Goal: Task Accomplishment & Management: Manage account settings

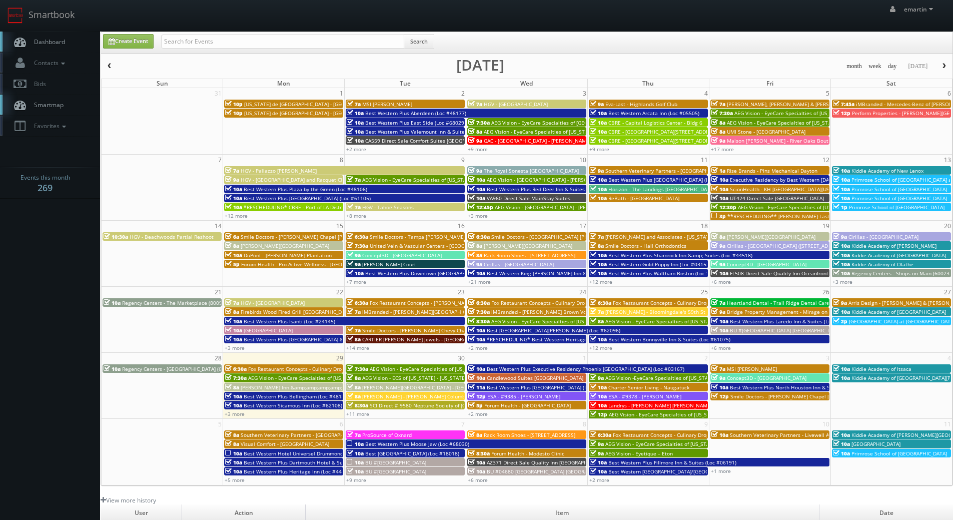
click at [62, 41] on span "Dashboard" at bounding box center [47, 42] width 36 height 9
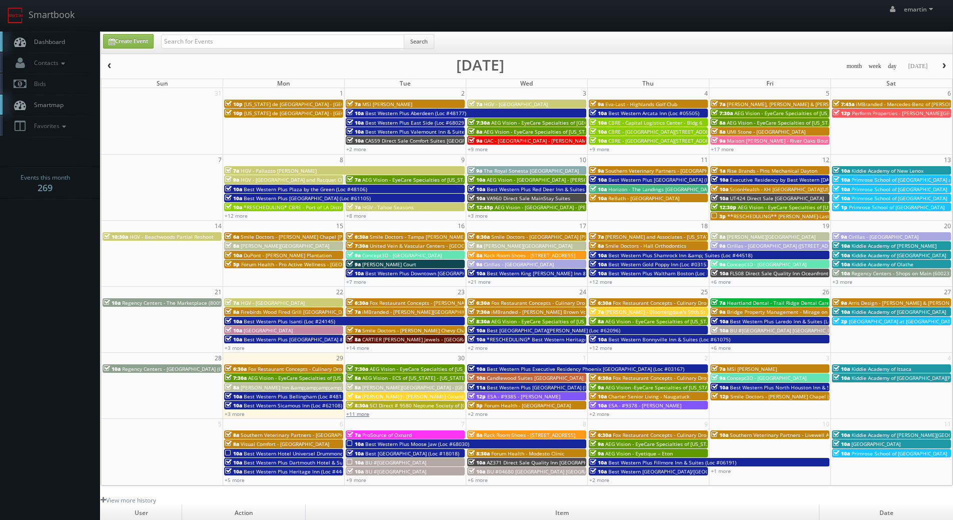
click at [362, 417] on link "+11 more" at bounding box center [357, 413] width 23 height 7
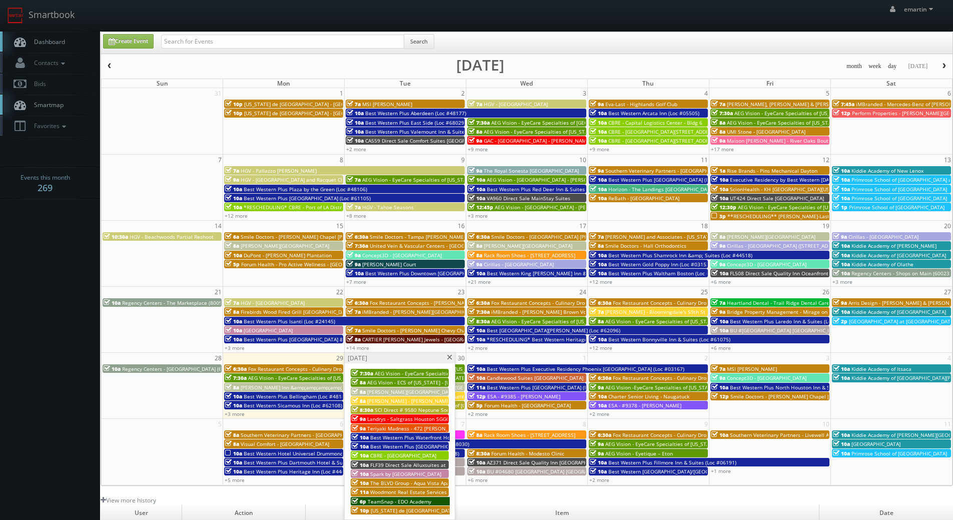
click at [449, 355] on span at bounding box center [449, 358] width 7 height 6
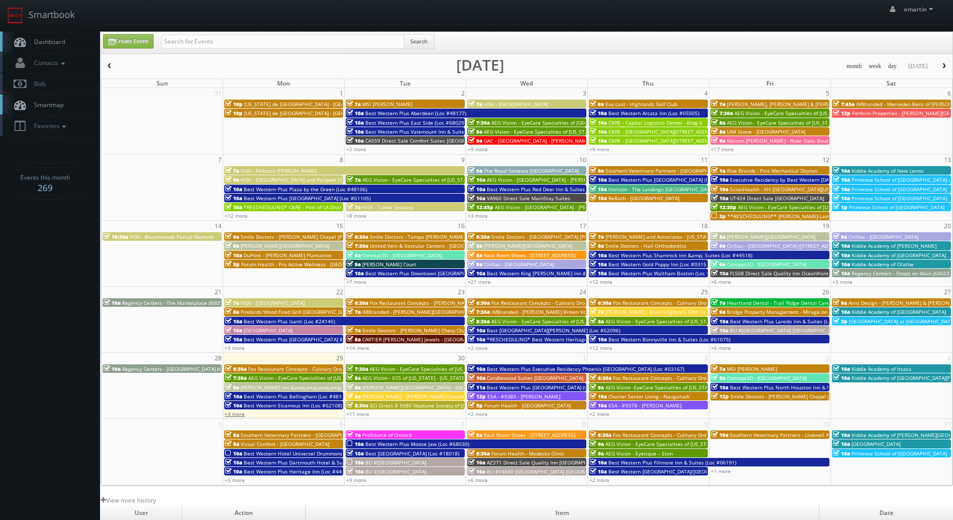
click at [243, 416] on link "+3 more" at bounding box center [235, 413] width 20 height 7
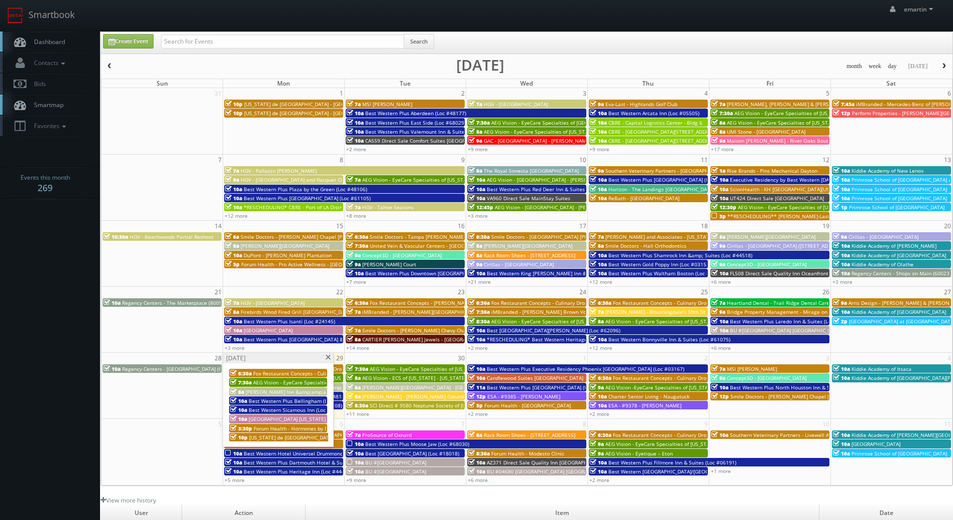
click at [261, 412] on span "Best Western Sicamous Inn (Loc #62108)" at bounding box center [298, 409] width 99 height 7
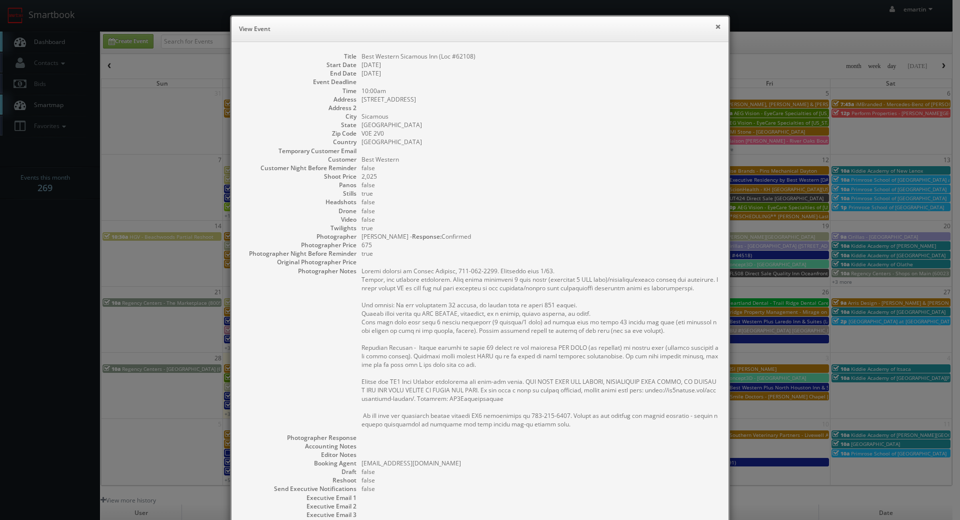
click at [717, 24] on button "×" at bounding box center [718, 26] width 6 height 7
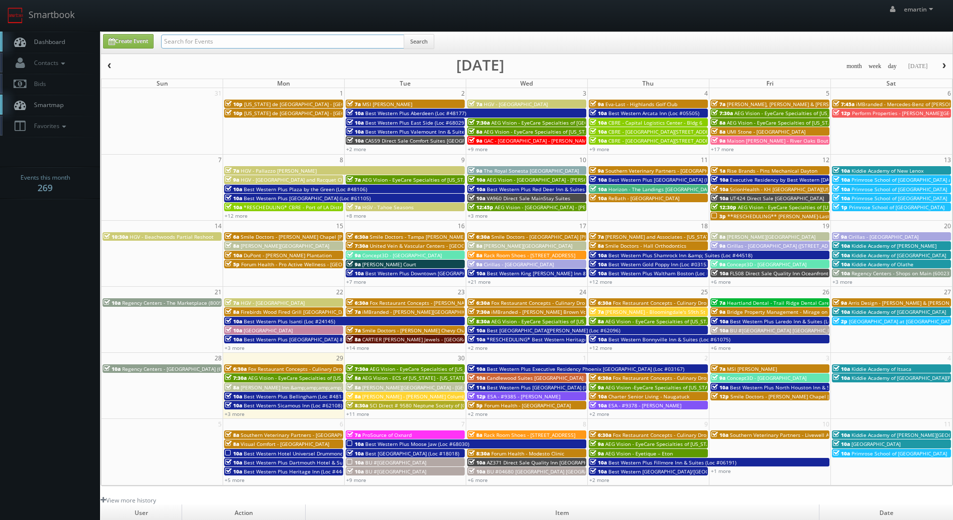
click at [249, 36] on input "text" at bounding box center [282, 42] width 243 height 14
type input "hgv"
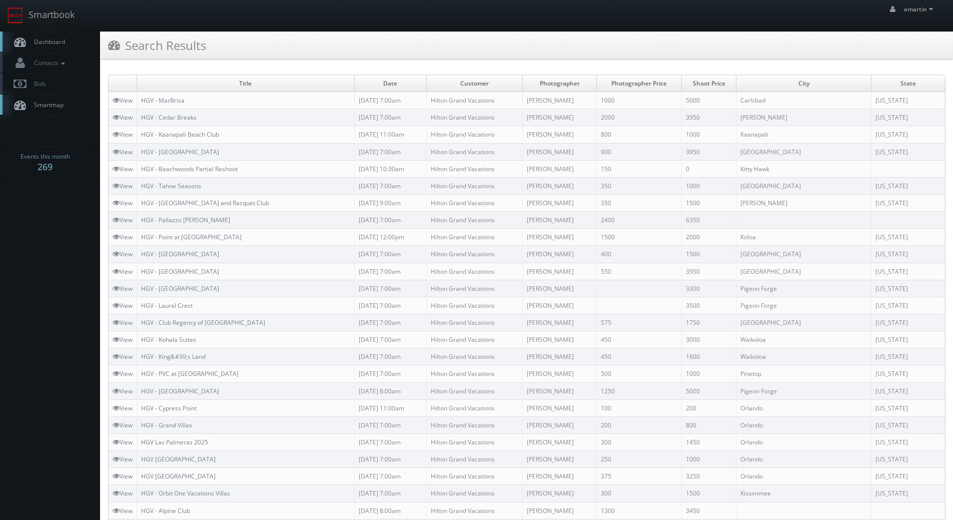
click at [60, 225] on body "Smartbook Toggle Side Navigation Toggle Top Navigation emartin emartin Profile …" at bounding box center [476, 489] width 953 height 978
click at [43, 310] on body "Smartbook Toggle Side Navigation Toggle Top Navigation emartin emartin Profile …" at bounding box center [476, 489] width 953 height 978
click at [211, 135] on link "HGV - Kaanapali Beach Club" at bounding box center [180, 134] width 78 height 9
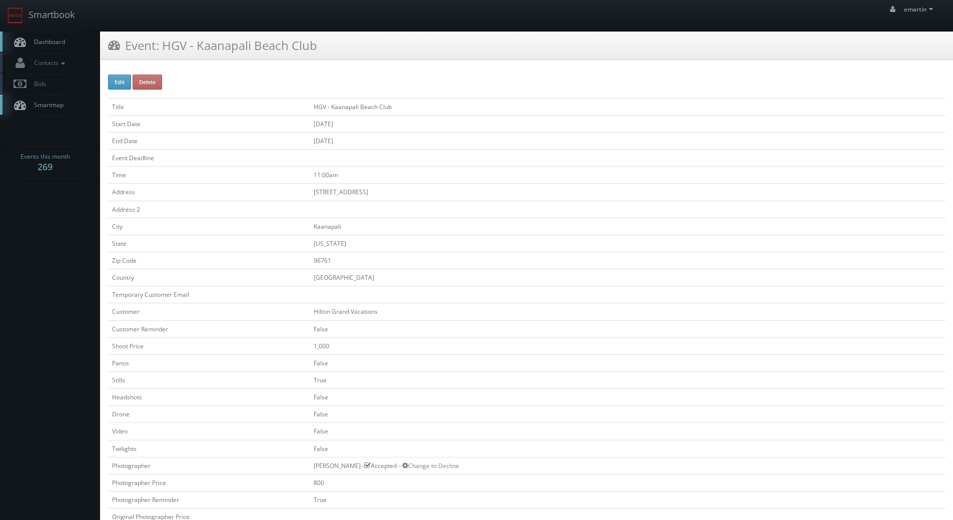
scroll to position [250, 0]
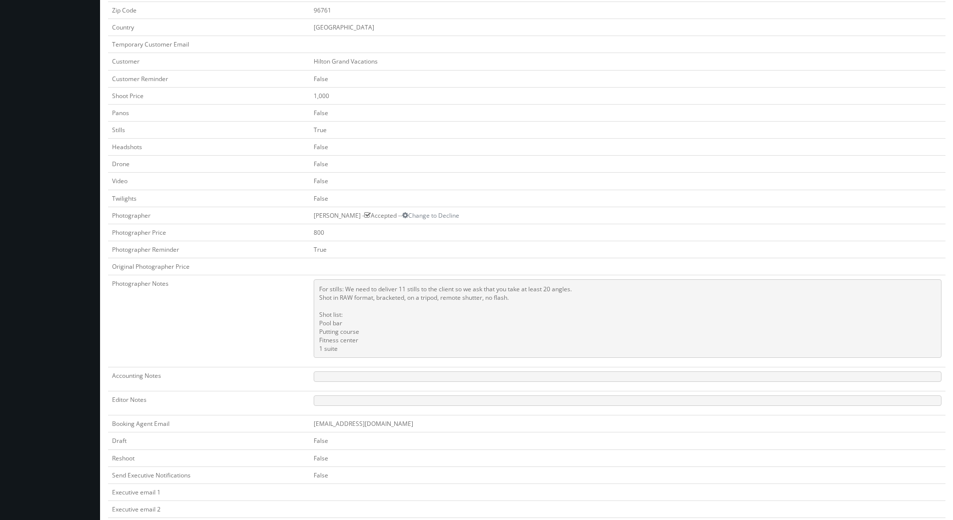
click at [781, 250] on td "True" at bounding box center [628, 249] width 636 height 17
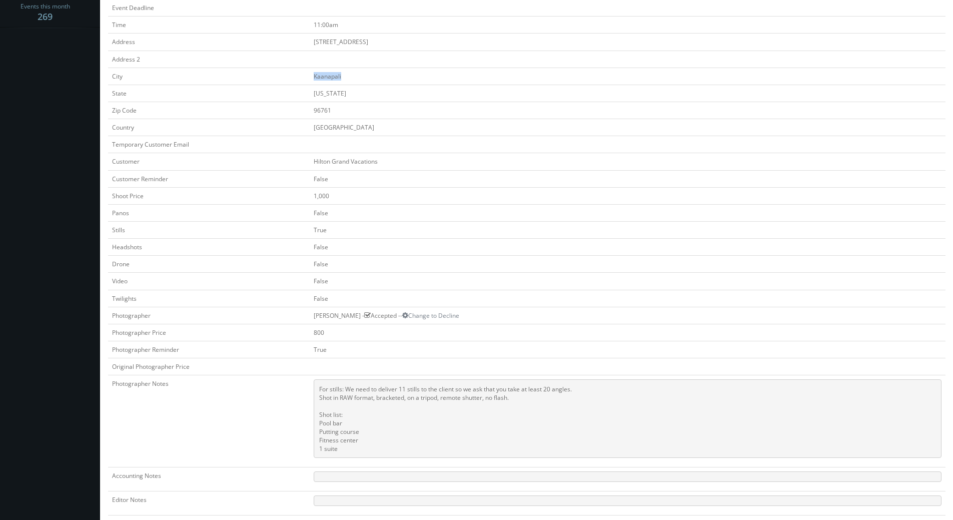
drag, startPoint x: 349, startPoint y: 71, endPoint x: 298, endPoint y: 72, distance: 50.5
click at [312, 75] on td "Kaanapali" at bounding box center [628, 76] width 636 height 17
copy td "Kaanapali"
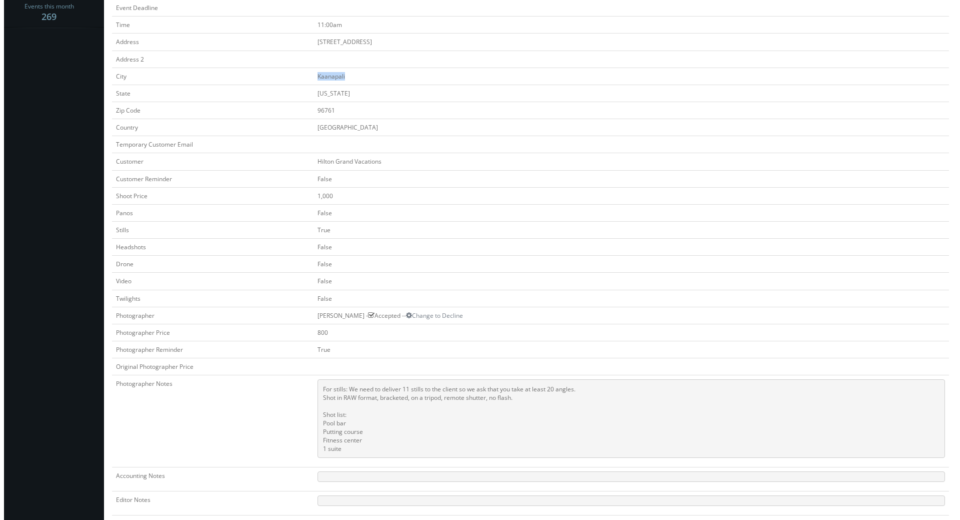
scroll to position [0, 0]
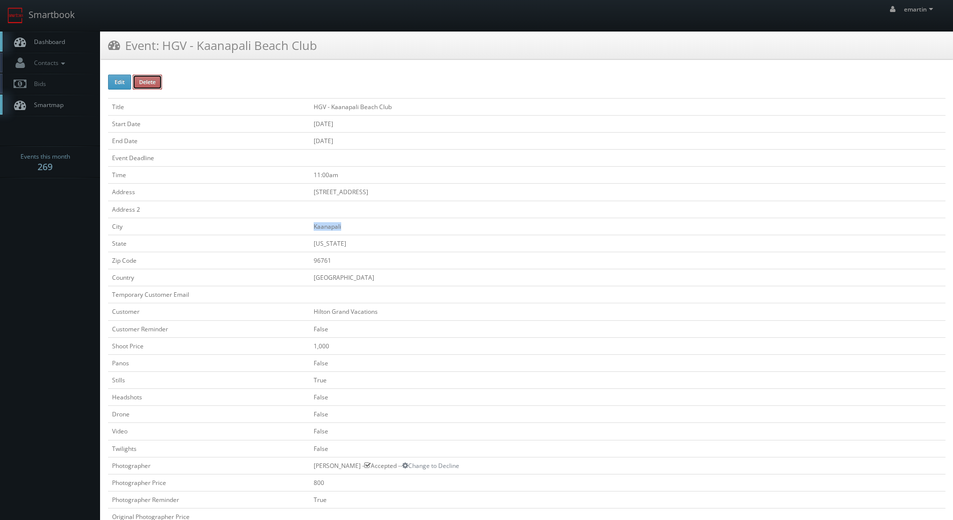
click at [133, 86] on button "Delete" at bounding box center [148, 82] width 30 height 15
click at [126, 79] on button "Edit" at bounding box center [119, 82] width 23 height 15
type input "HGV - Kaanapali Beach Club"
type input "104 Ka&#39;Anapali Shores Place"
type input "Kaanapali"
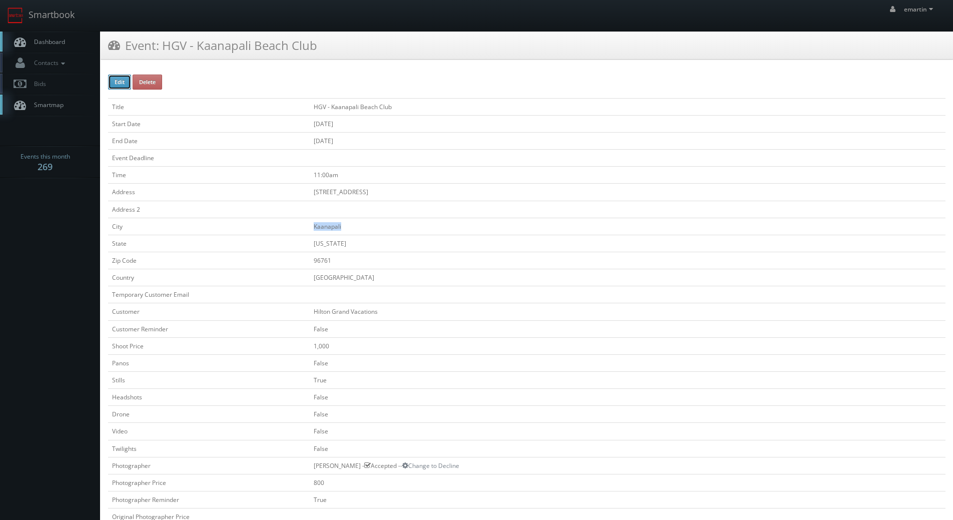
type input "96761"
checkbox input "false"
type input "1,000"
checkbox input "false"
checkbox input "true"
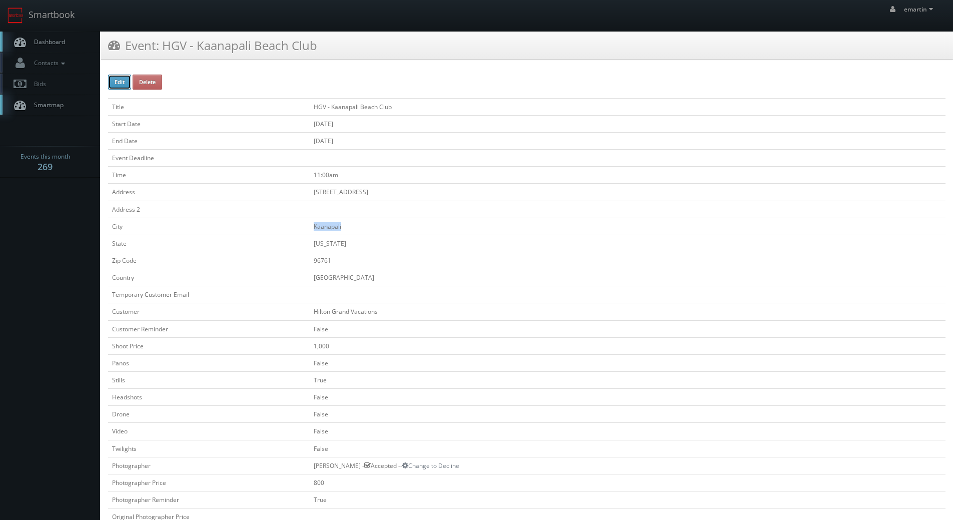
checkbox input "false"
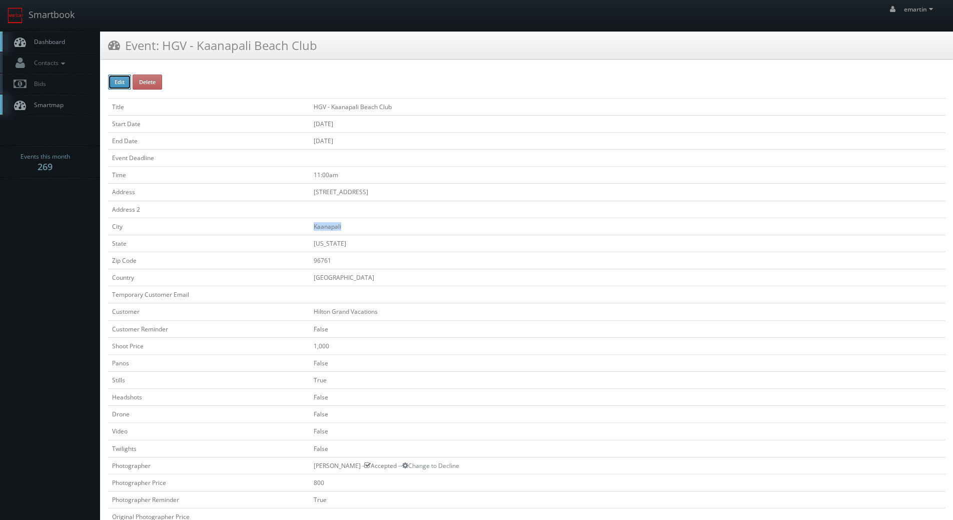
type input "10/07/2025"
type input "11:00am"
checkbox input "true"
checkbox input "false"
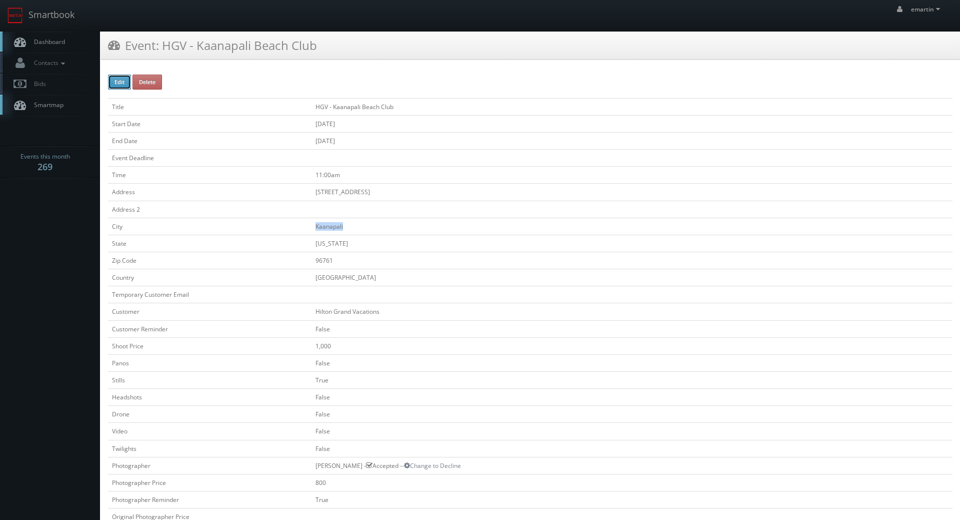
select select "[US_STATE]"
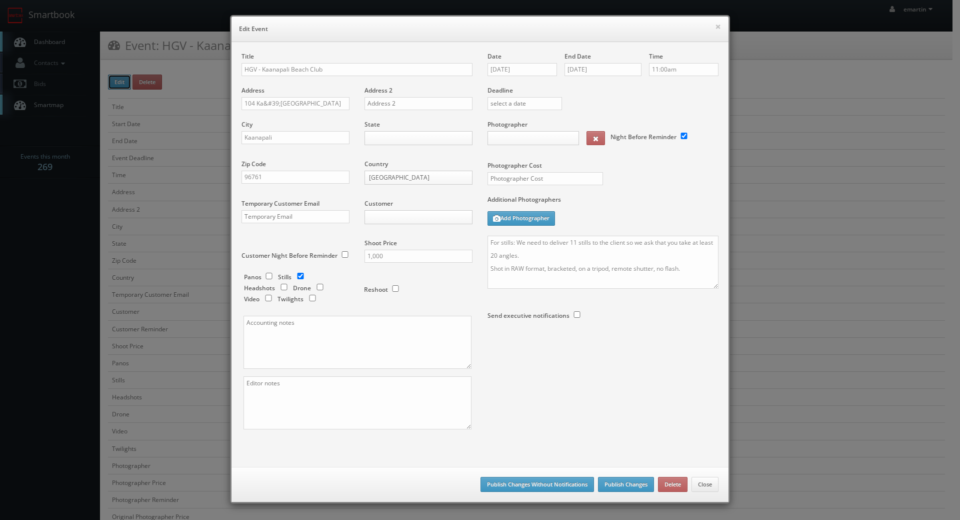
type input "1,000"
type input "800"
select select "fake87@mg.cs3calendar.com"
select select "jeffreynorthwilson@gmail.com"
click at [697, 76] on input "11:00am" at bounding box center [684, 69] width 70 height 13
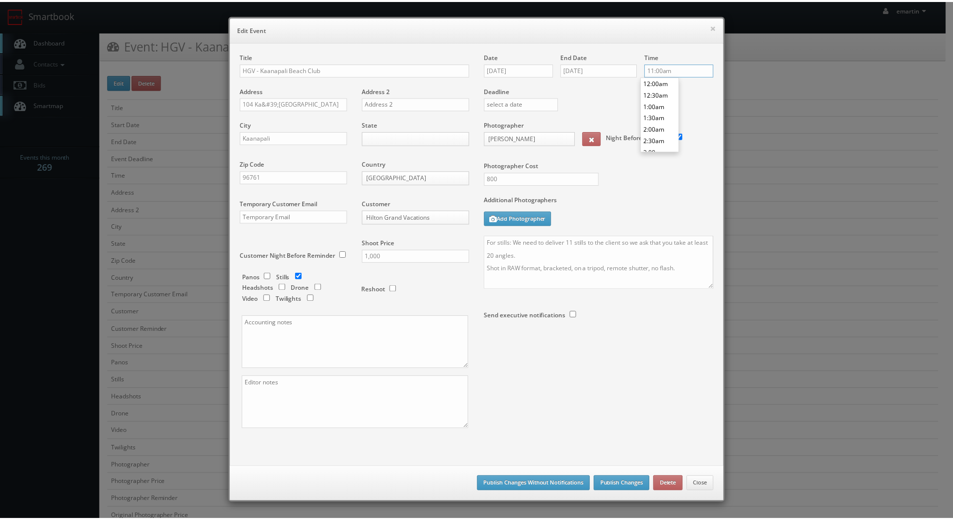
scroll to position [242, 0]
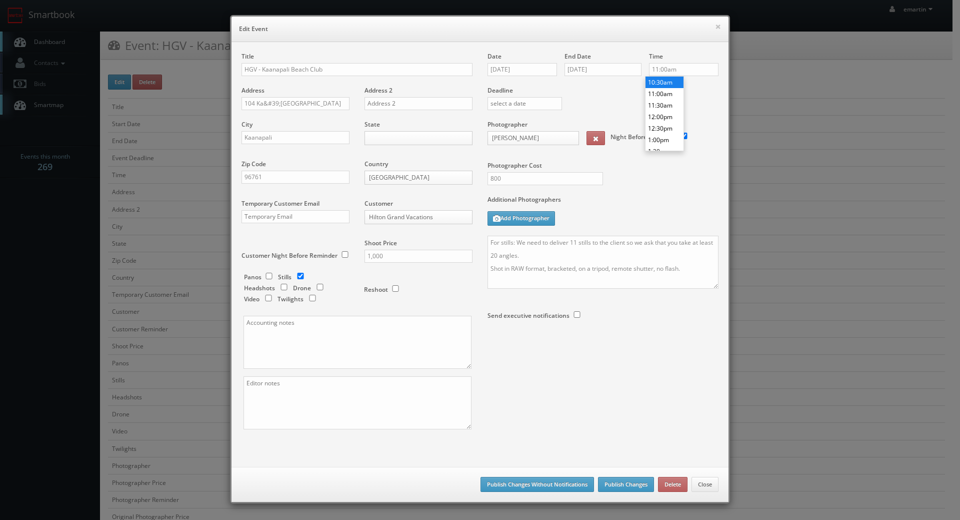
type input "10:30am"
click at [659, 84] on li "10:30am" at bounding box center [665, 83] width 38 height 12
click at [636, 95] on div "Deadline" at bounding box center [603, 86] width 246 height 68
click at [632, 204] on label "Additional Photographers" at bounding box center [603, 202] width 231 height 14
drag, startPoint x: 709, startPoint y: 286, endPoint x: 707, endPoint y: 364, distance: 77.5
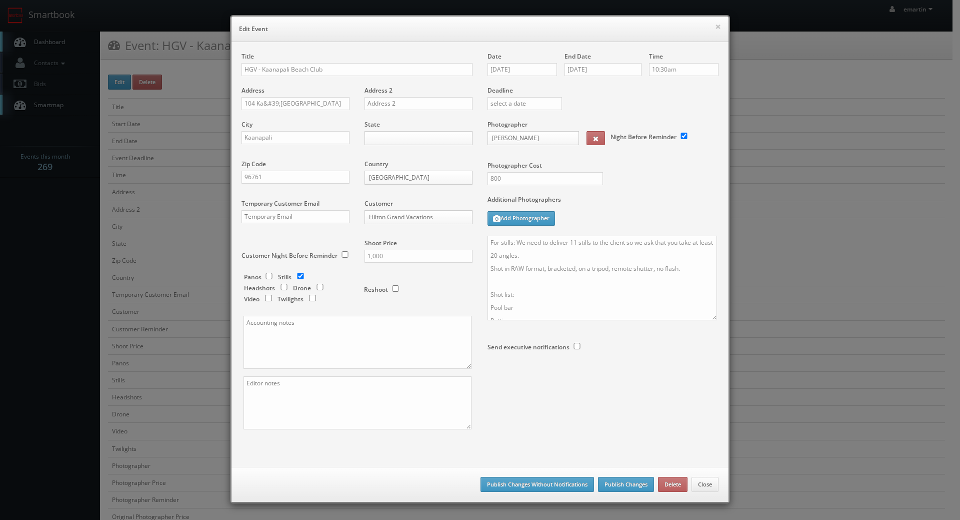
click at [707, 320] on textarea "For stills: We need to deliver 11 stills to the client so we ask that you take …" at bounding box center [603, 278] width 230 height 85
click at [631, 326] on textarea "For stills: We need to deliver 11 stills to the client so we ask that you take …" at bounding box center [602, 301] width 229 height 131
click at [494, 248] on textarea "For stills: We need to deliver 11 stills to the client so we ask that you take …" at bounding box center [602, 301] width 229 height 131
click at [556, 276] on textarea "For stills: We need to deliver 11 stills to the client so we ask that you take …" at bounding box center [602, 301] width 229 height 131
click at [703, 487] on button "Close" at bounding box center [705, 484] width 27 height 15
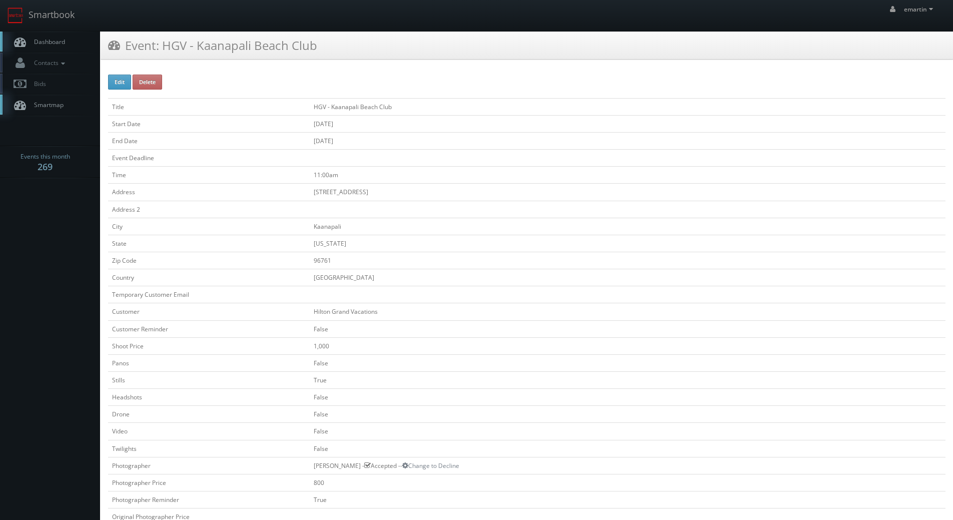
click at [68, 37] on link "Dashboard" at bounding box center [50, 42] width 100 height 21
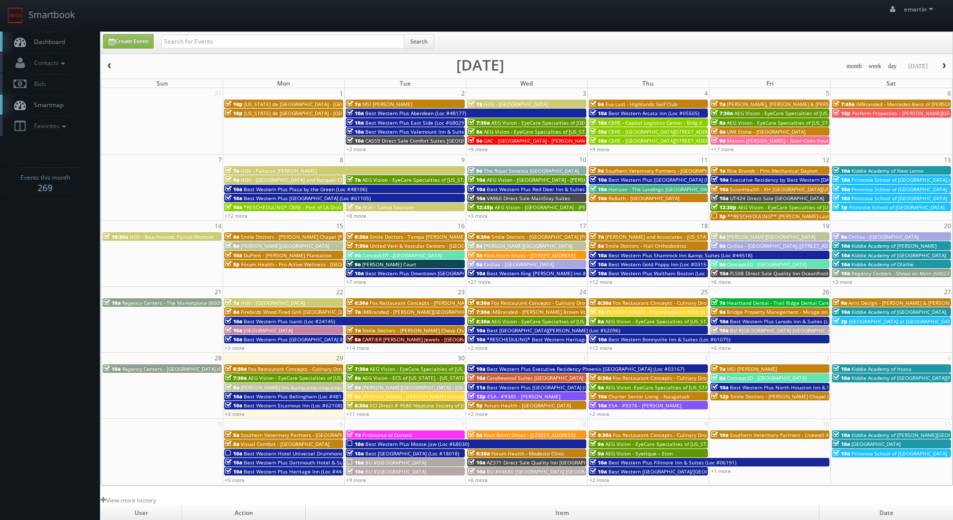
click at [57, 41] on span "Dashboard" at bounding box center [47, 42] width 36 height 9
click at [79, 40] on link "Dashboard" at bounding box center [50, 42] width 100 height 21
click at [362, 412] on link "+11 more" at bounding box center [357, 413] width 23 height 7
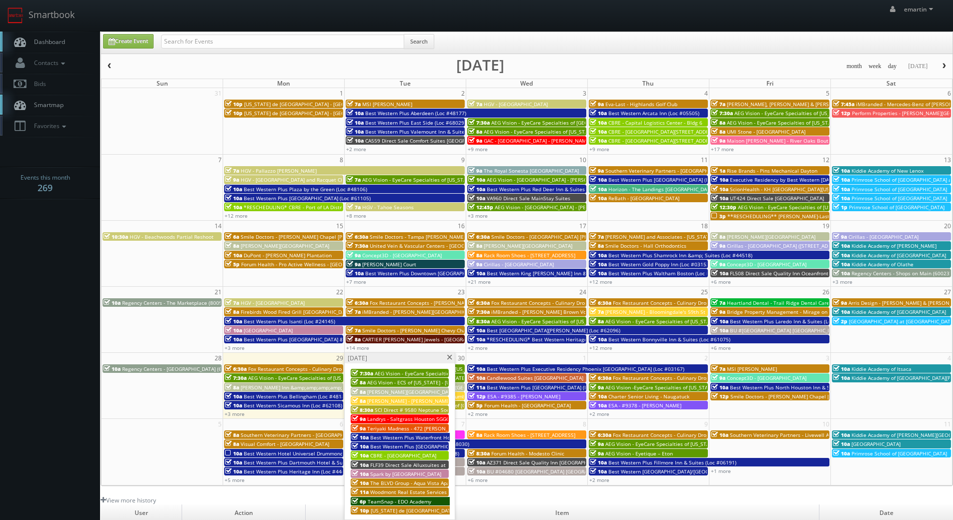
click at [388, 411] on span "SCI Direct # 9580 Neptune Society of Belmont" at bounding box center [445, 409] width 140 height 7
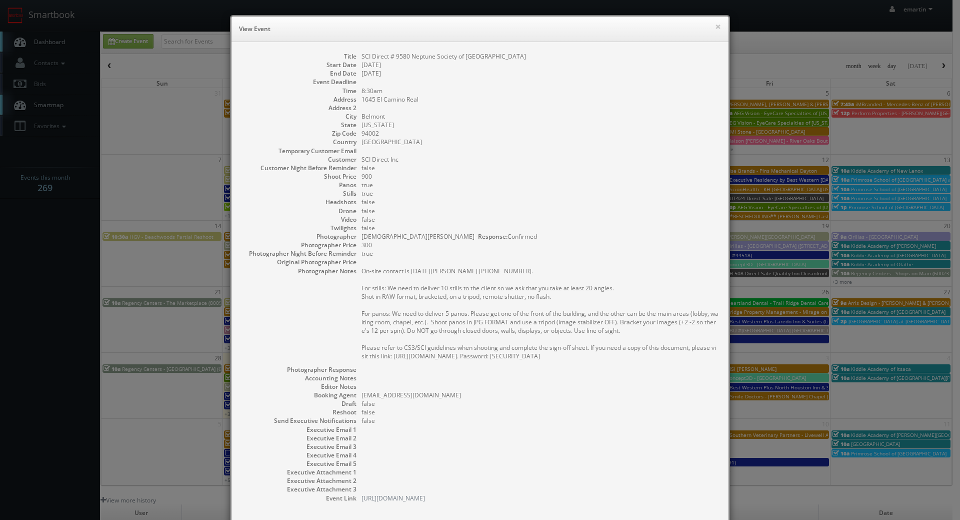
click at [348, 38] on div "× View Event" at bounding box center [480, 30] width 497 height 26
click at [720, 28] on div "× View Event" at bounding box center [480, 30] width 497 height 26
click at [715, 25] on button "×" at bounding box center [718, 26] width 6 height 7
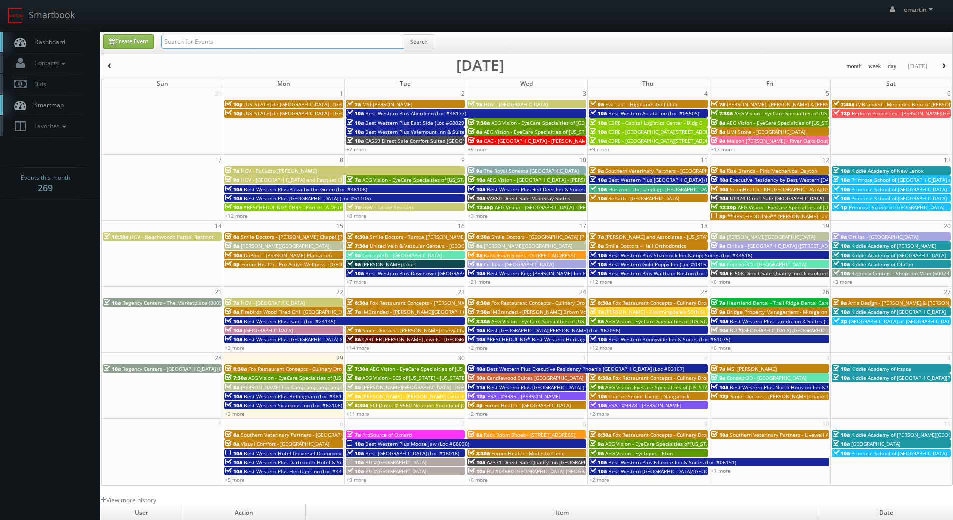
click at [287, 36] on input "text" at bounding box center [282, 42] width 243 height 14
type input "jesus mclean"
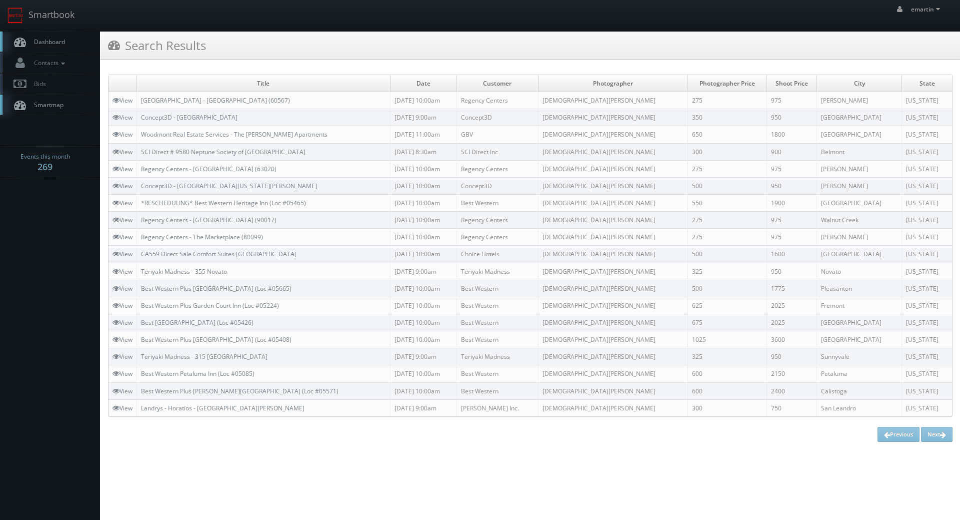
drag, startPoint x: 44, startPoint y: 38, endPoint x: 32, endPoint y: 35, distance: 12.3
click at [44, 38] on span "Dashboard" at bounding box center [47, 42] width 36 height 9
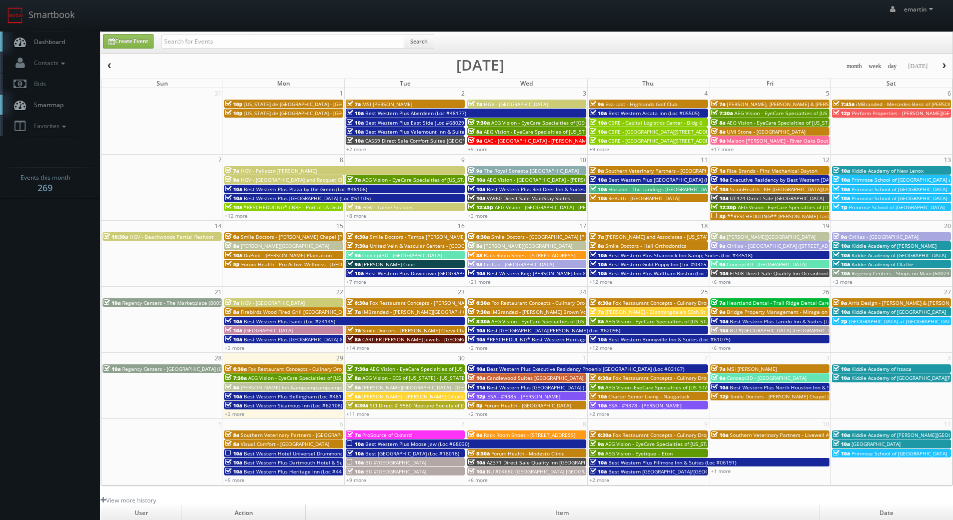
click at [304, 12] on div "emartin emartin Profile Logout" at bounding box center [476, 15] width 953 height 31
click at [225, 47] on input "text" at bounding box center [282, 42] width 243 height 14
type input "05785"
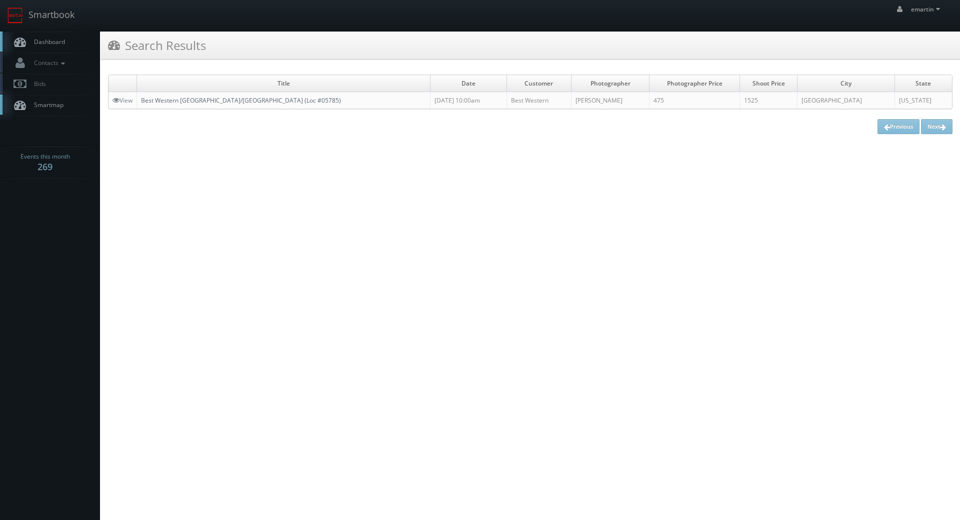
click at [174, 100] on link "Best Western [GEOGRAPHIC_DATA]/[GEOGRAPHIC_DATA] (Loc #05785)" at bounding box center [241, 100] width 200 height 9
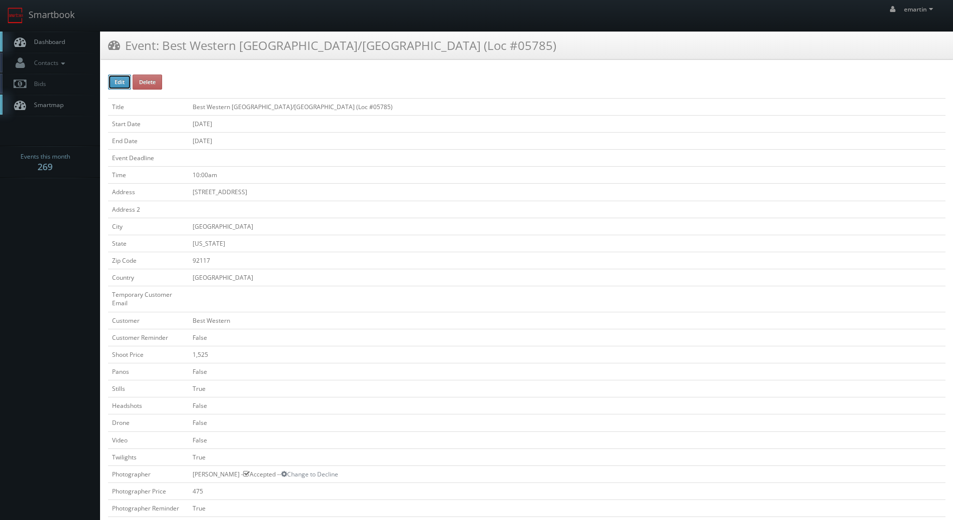
click at [129, 76] on button "Edit" at bounding box center [119, 82] width 23 height 15
type input "Best Western [GEOGRAPHIC_DATA]/[GEOGRAPHIC_DATA] (Loc #05785)"
type input "[STREET_ADDRESS]"
type input "[GEOGRAPHIC_DATA]"
type input "92117"
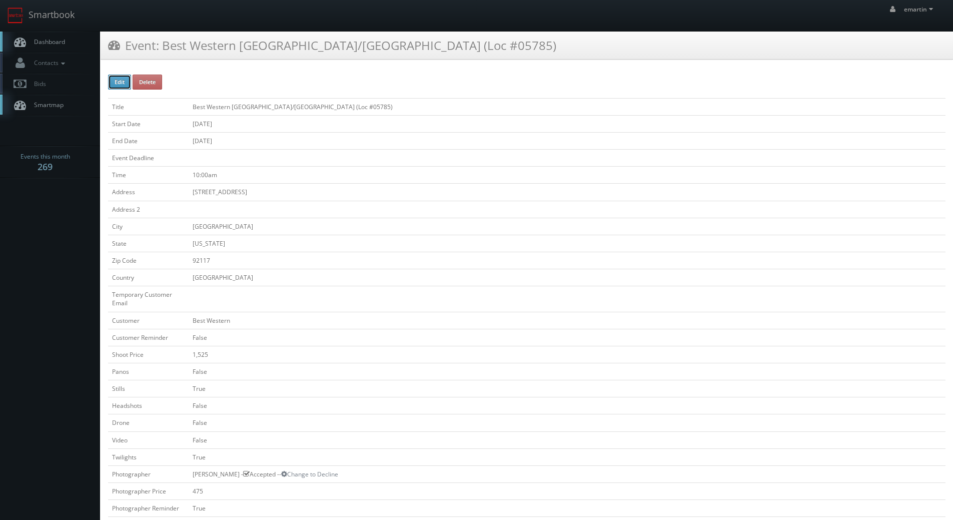
checkbox input "false"
type input "1,525"
checkbox input "false"
checkbox input "true"
checkbox input "false"
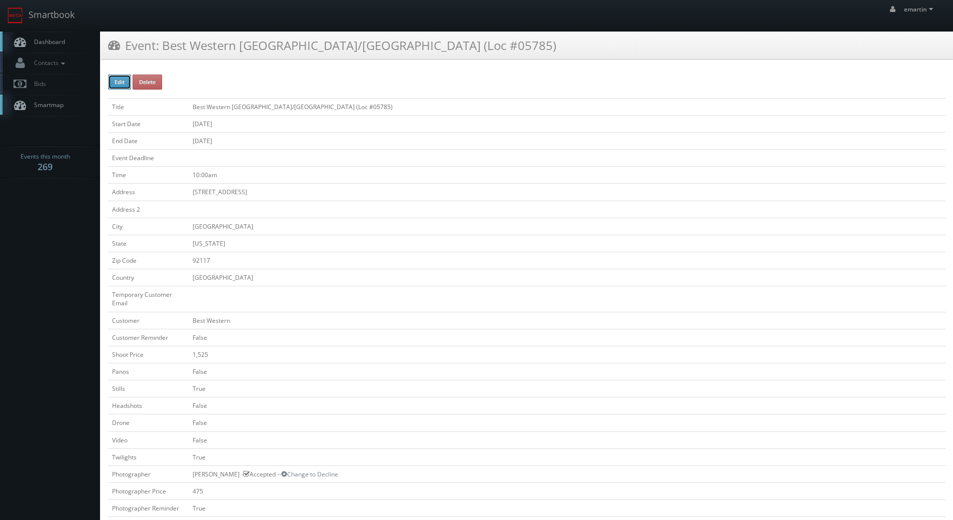
checkbox input "false"
checkbox input "true"
checkbox input "false"
type input "[DATE]"
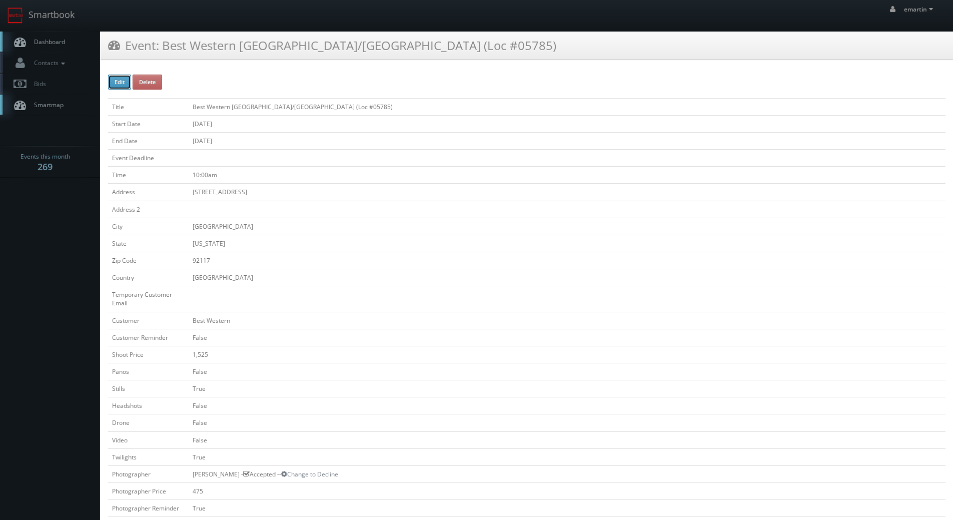
type input "[DATE]"
type input "10:00am"
checkbox input "true"
checkbox input "false"
type input "1,525"
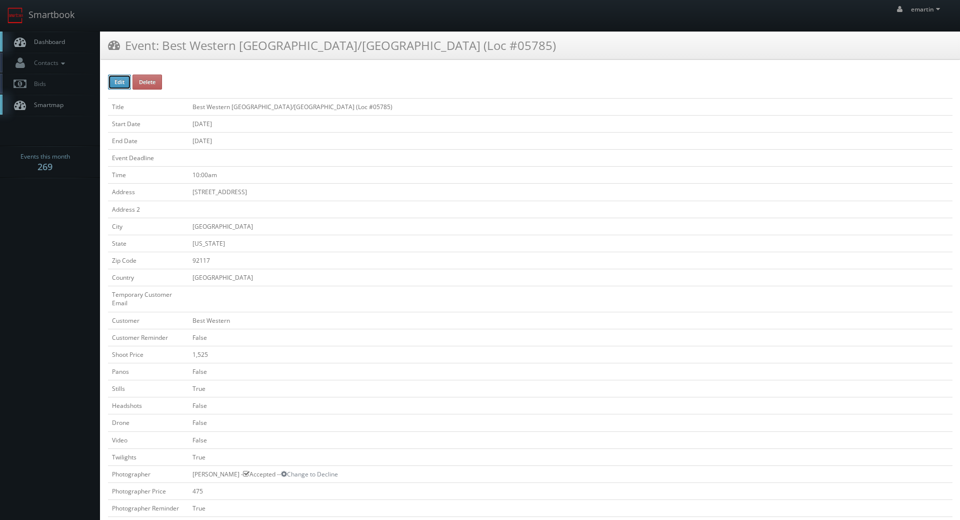
type input "475"
select select "[US_STATE]"
select select "fake55@mg.cs3calendar.com"
select select "keith@inthebarrelphoto.com"
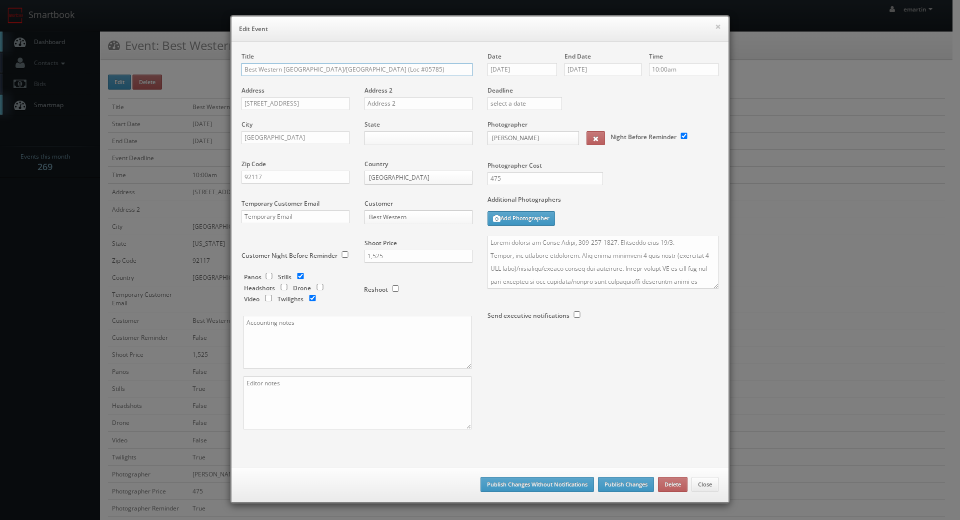
click at [242, 69] on input "Best Western San Diego Pacific Beach/Mission Bay (Loc #05785)" at bounding box center [357, 69] width 231 height 13
type input "*RESCHEDULING* Best Western [GEOGRAPHIC_DATA]/[GEOGRAPHIC_DATA] (Loc #05785)"
click at [488, 242] on textarea at bounding box center [603, 262] width 231 height 53
type textarea "*RESCHEDULING* Onsite contact is Mehul Patel, 858-449-8625. Overnight stay 10/8…"
click at [630, 485] on button "Publish Changes" at bounding box center [626, 484] width 56 height 15
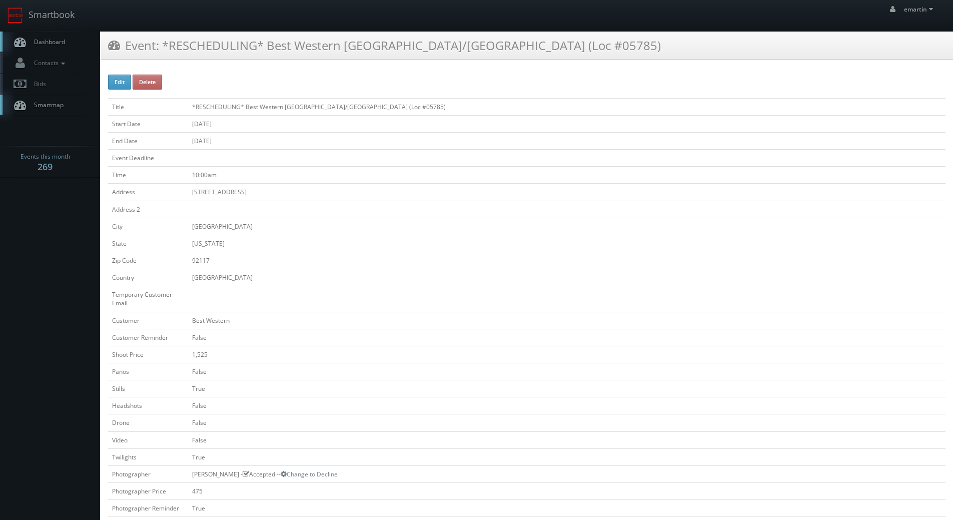
click at [41, 39] on span "Dashboard" at bounding box center [47, 42] width 36 height 9
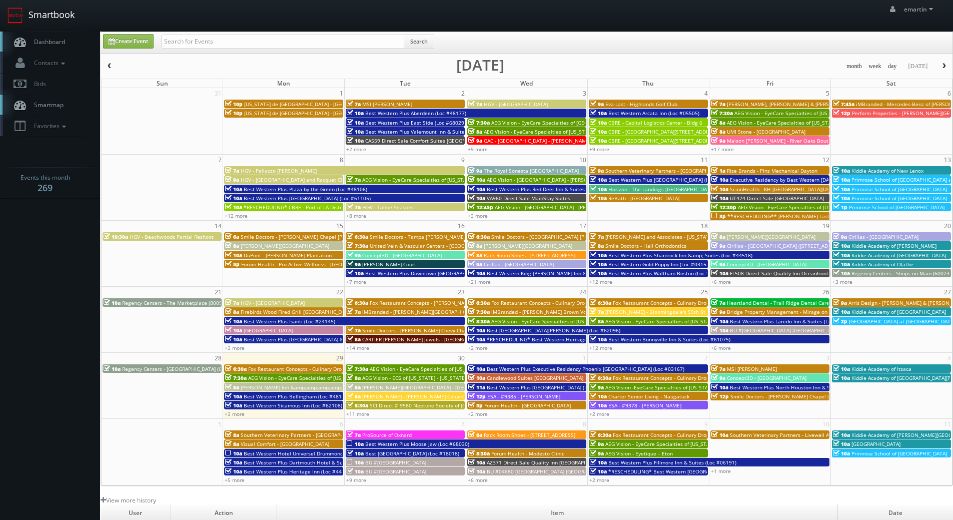
click at [59, 30] on link "Smartbook" at bounding box center [41, 15] width 82 height 31
drag, startPoint x: 223, startPoint y: 35, endPoint x: 220, endPoint y: 42, distance: 8.1
click at [223, 36] on input "text" at bounding box center [282, 42] width 243 height 14
click at [220, 43] on input "text" at bounding box center [282, 42] width 243 height 14
type input "44729"
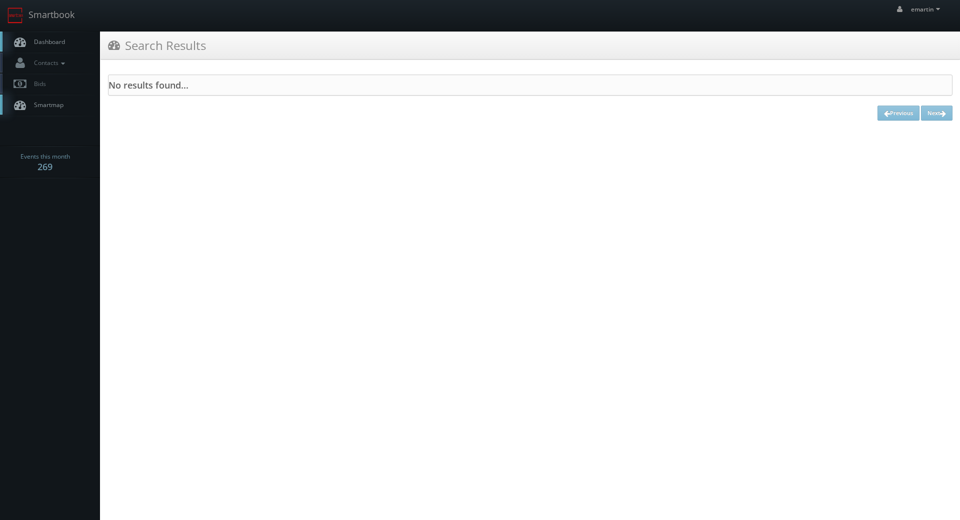
click at [68, 46] on link "Dashboard" at bounding box center [50, 42] width 100 height 21
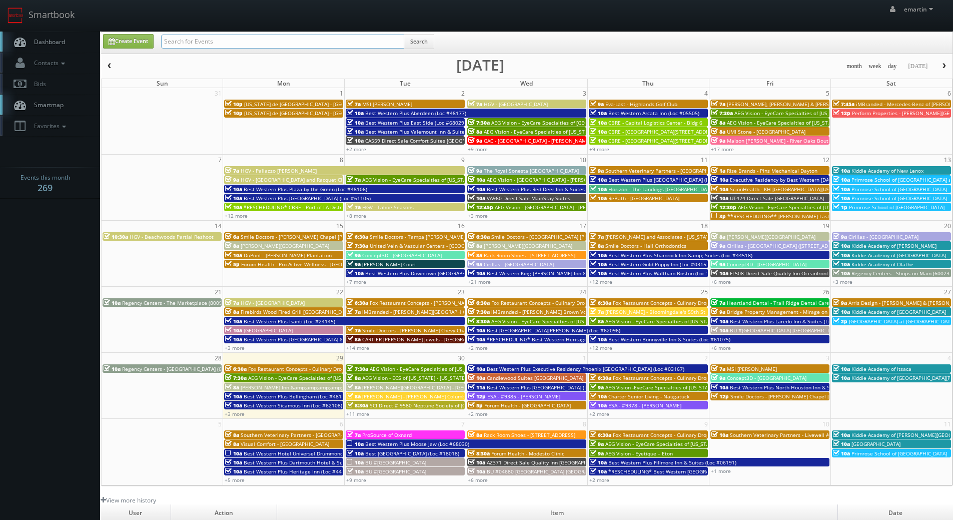
click at [199, 39] on input "text" at bounding box center [282, 42] width 243 height 14
type input "39067"
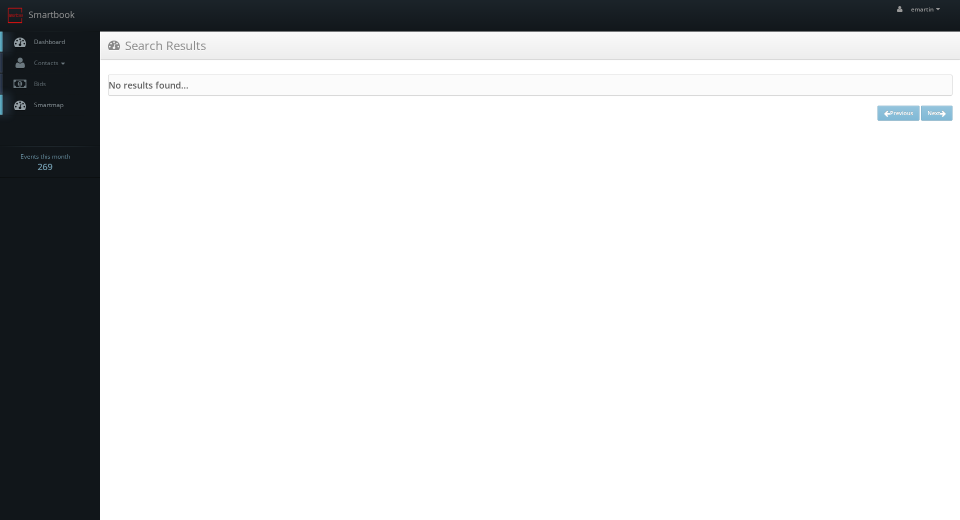
click at [45, 43] on span "Dashboard" at bounding box center [47, 42] width 36 height 9
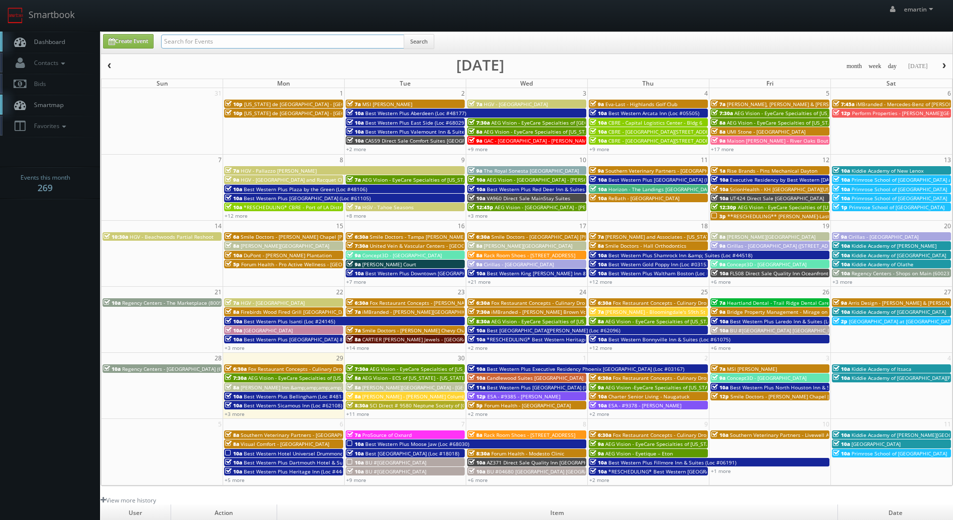
click at [177, 35] on input "text" at bounding box center [282, 42] width 243 height 14
type input "44677"
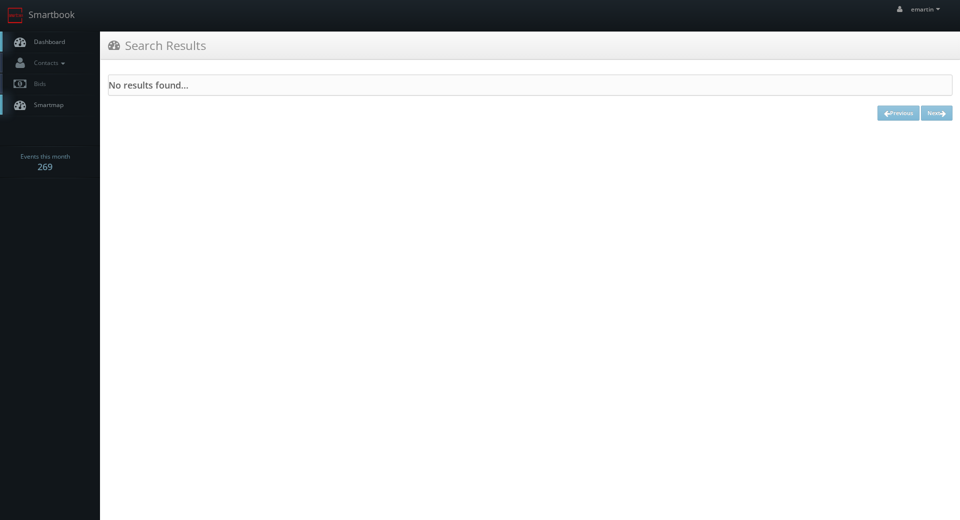
click at [56, 43] on span "Dashboard" at bounding box center [47, 42] width 36 height 9
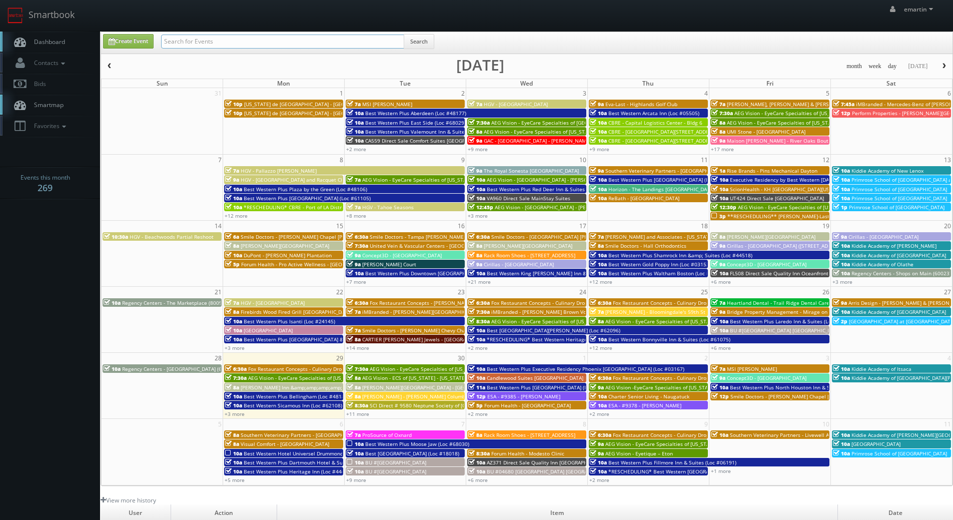
click at [237, 43] on input "text" at bounding box center [282, 42] width 243 height 14
type input "66085"
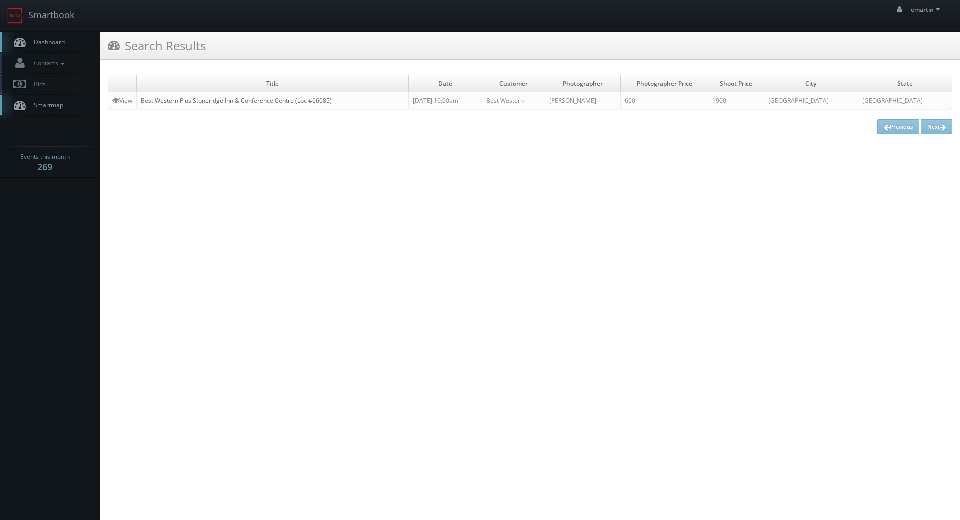
click at [202, 100] on link "Best Western Plus Stoneridge Inn & Conference Centre (Loc #66085)" at bounding box center [236, 100] width 191 height 9
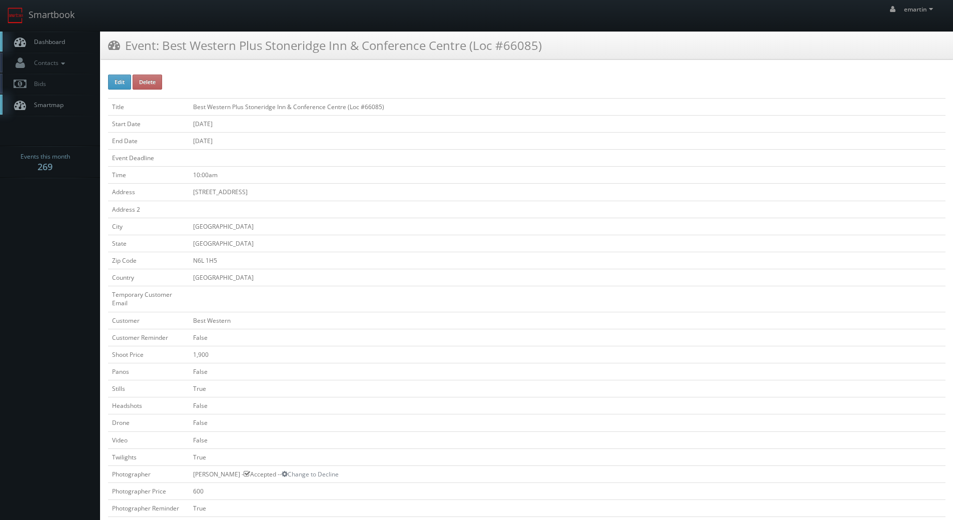
click at [56, 38] on span "Dashboard" at bounding box center [47, 42] width 36 height 9
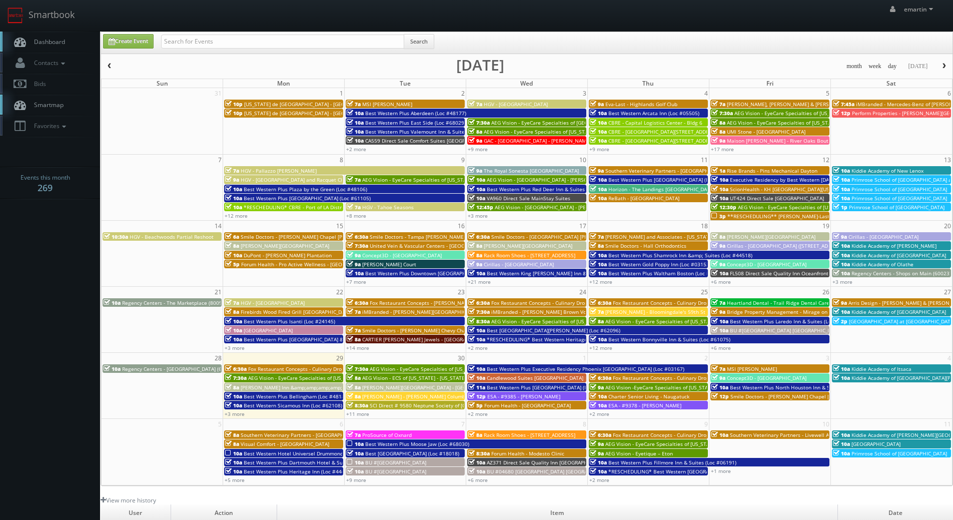
click at [222, 51] on div "Search" at bounding box center [297, 44] width 273 height 20
click at [224, 49] on div "Search" at bounding box center [297, 44] width 273 height 20
click at [333, 52] on div "Search" at bounding box center [297, 44] width 273 height 20
click at [330, 48] on input "text" at bounding box center [282, 42] width 243 height 14
type input "48188"
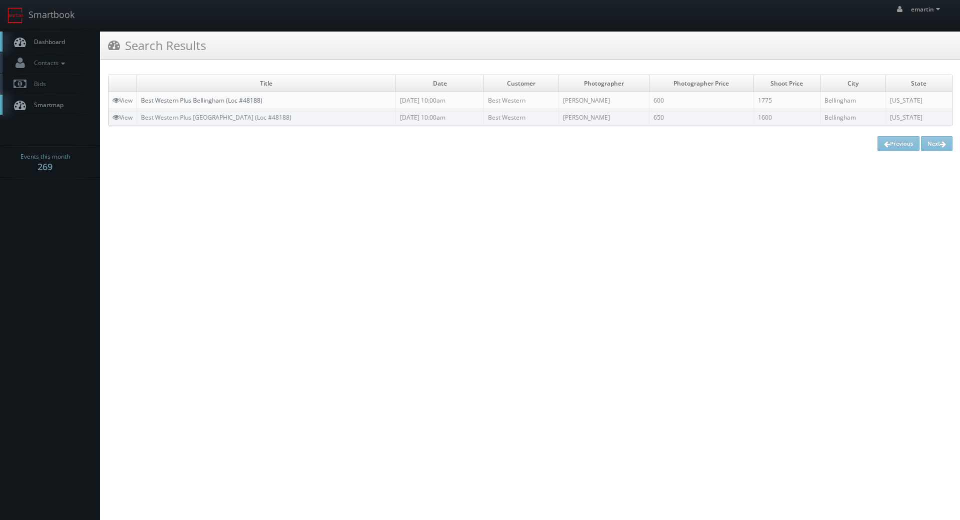
click at [166, 102] on link "Best Western Plus Bellingham (Loc #48188)" at bounding box center [202, 100] width 122 height 9
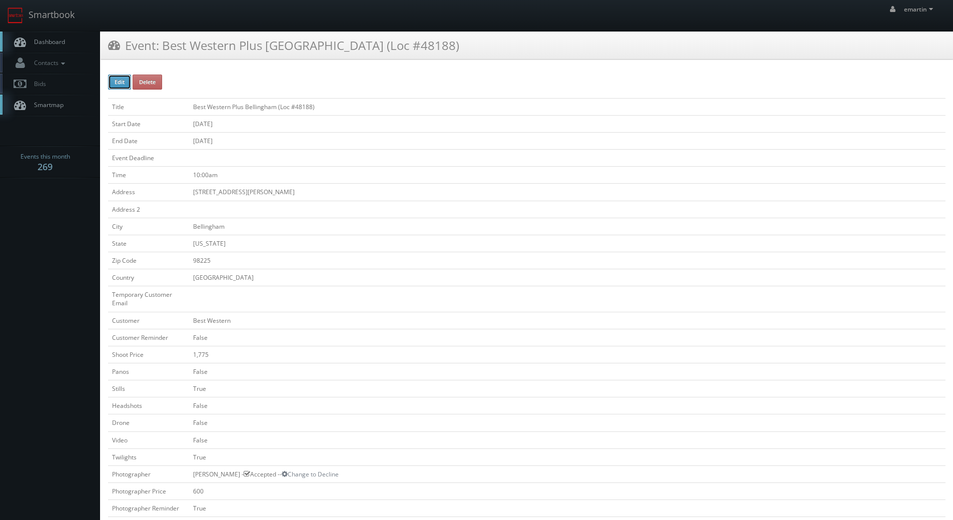
click at [116, 81] on button "Edit" at bounding box center [119, 82] width 23 height 15
type input "Best Western Plus Bellingham (Loc #48188)"
type input "[STREET_ADDRESS][PERSON_NAME]"
type input "Bellingham"
type input "98225"
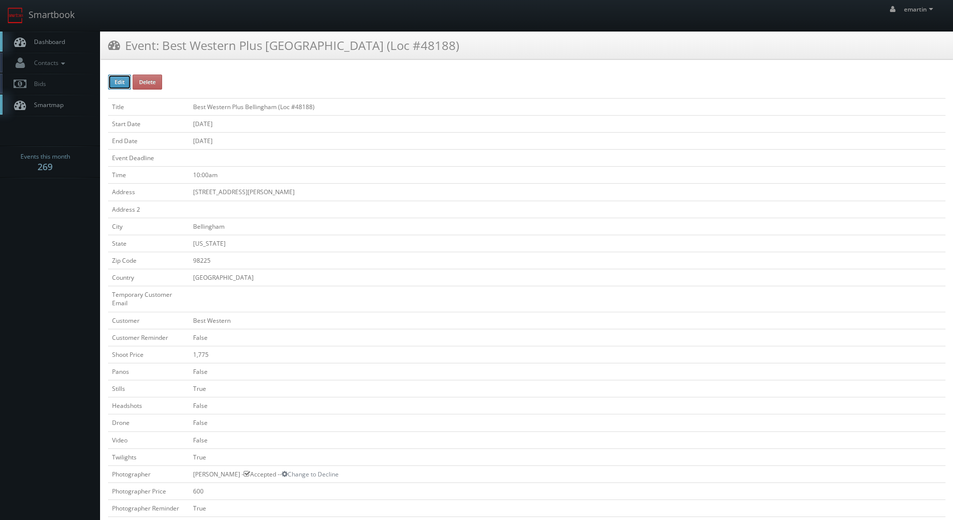
checkbox input "false"
type input "1,775"
checkbox input "false"
checkbox input "true"
checkbox input "false"
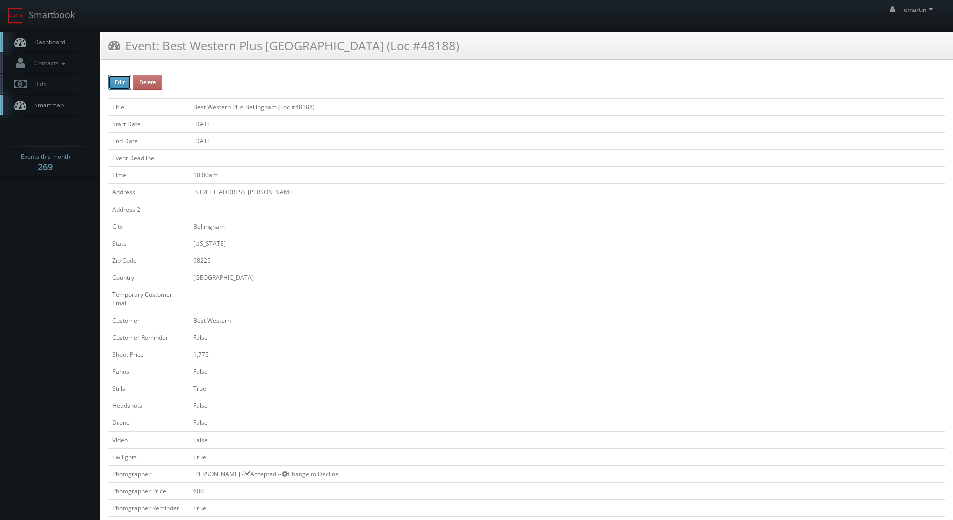
checkbox input "false"
checkbox input "true"
checkbox input "false"
type input "[DATE]"
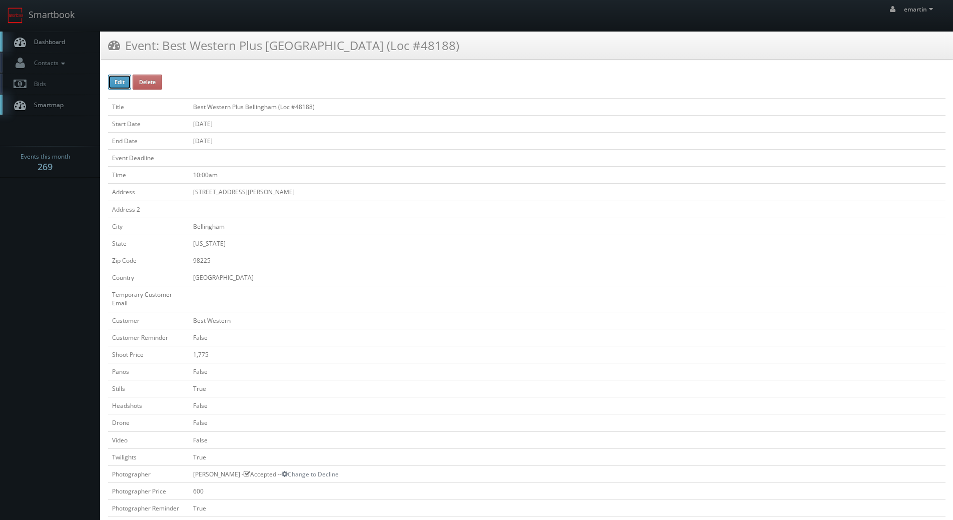
type input "[DATE]"
type input "10:00am"
checkbox input "true"
checkbox input "false"
type input "1,775"
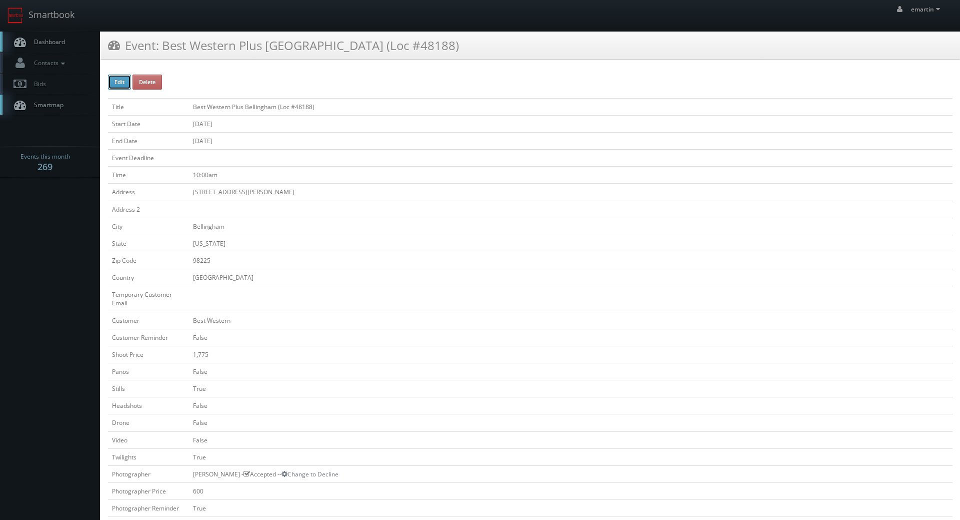
type input "600"
select select "[US_STATE]"
select select "[EMAIL_ADDRESS][DOMAIN_NAME]"
select select "[PERSON_NAME][EMAIL_ADDRESS][DOMAIN_NAME]"
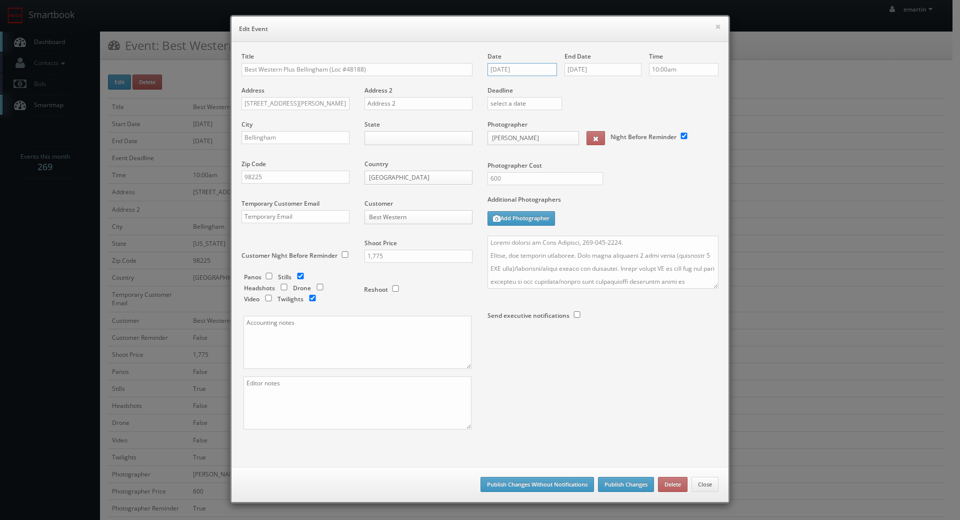
click at [547, 71] on input "[DATE]" at bounding box center [523, 69] width 70 height 13
click at [578, 87] on icon at bounding box center [580, 87] width 6 height 7
click at [510, 147] on td "13" at bounding box center [509, 146] width 16 height 15
type input "10/13/2025"
click at [596, 68] on input "09/29/2025" at bounding box center [603, 69] width 77 height 13
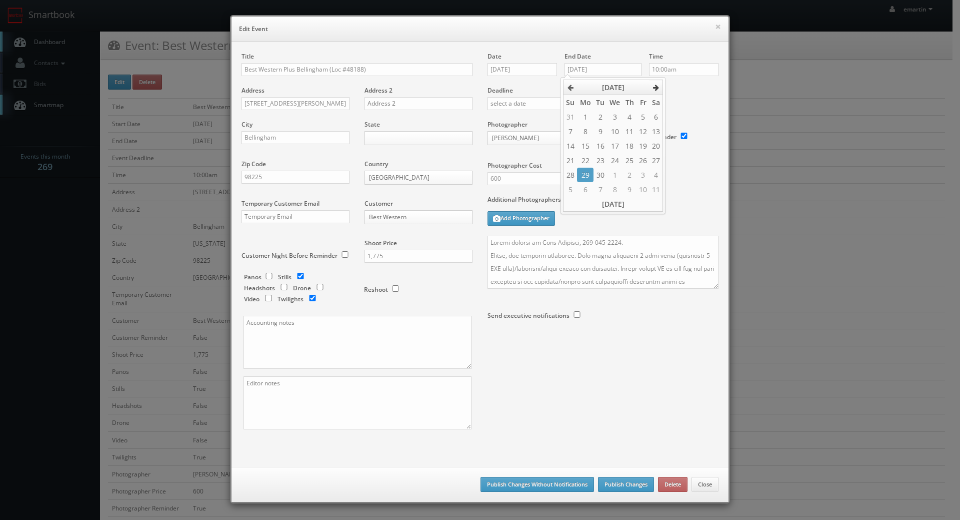
click at [657, 85] on icon at bounding box center [656, 87] width 6 height 7
click at [581, 151] on td "13" at bounding box center [585, 146] width 16 height 15
type input "10/13/2025"
drag, startPoint x: 687, startPoint y: 99, endPoint x: 641, endPoint y: 160, distance: 76.8
click at [687, 98] on div "Deadline" at bounding box center [603, 86] width 246 height 68
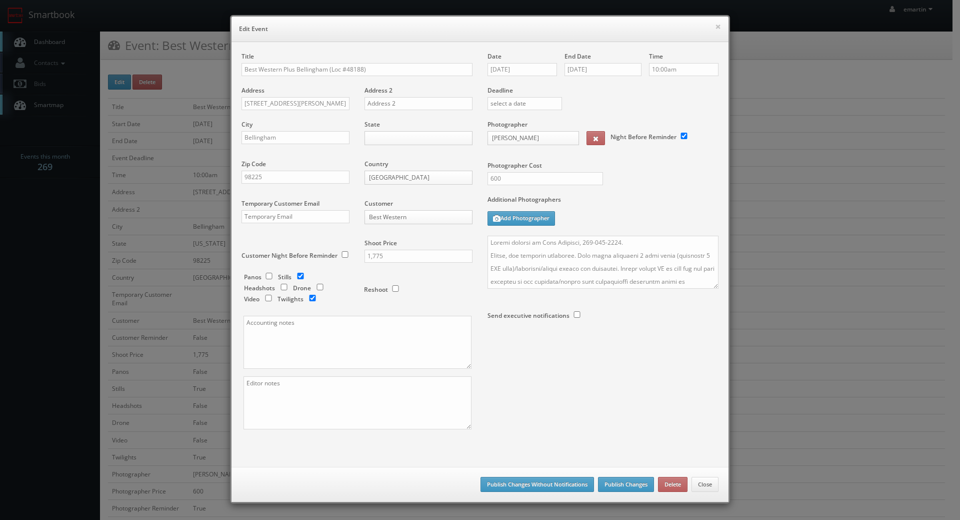
click at [481, 239] on div "Date 10/13/2025 End Date 10/13/2025 Time 10:00am Deadline Photographer Sean Hen…" at bounding box center [603, 209] width 246 height 314
click at [488, 239] on textarea at bounding box center [603, 262] width 231 height 53
click at [493, 239] on textarea at bounding box center [603, 262] width 231 height 53
type textarea "UPDATE: Date changed to 10/13. Onsite contact is Sara Holliday, 360-920-7218. S…"
click at [414, 133] on body "Smartbook Toggle Side Navigation Toggle Top Navigation emartin emartin Profile …" at bounding box center [476, 482] width 953 height 964
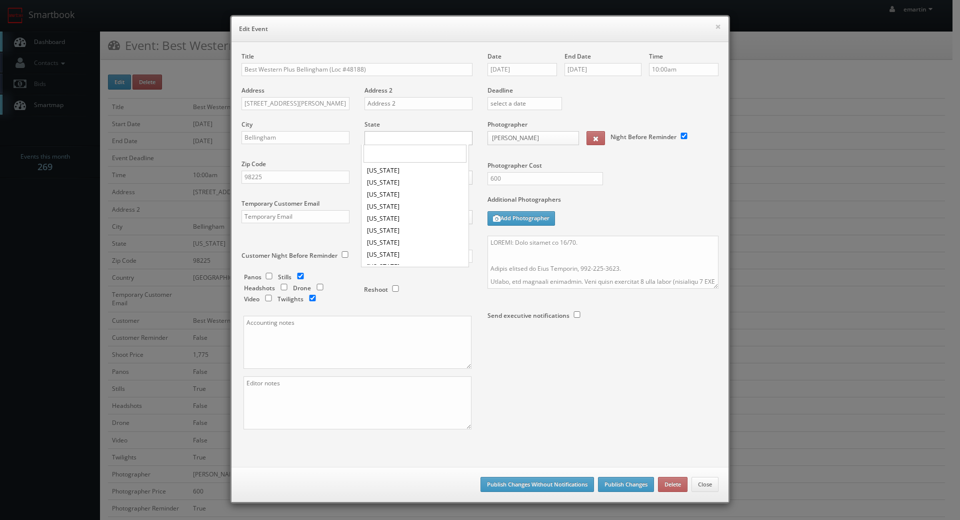
scroll to position [484, 0]
click at [538, 71] on input "10/13/2025" at bounding box center [523, 69] width 70 height 13
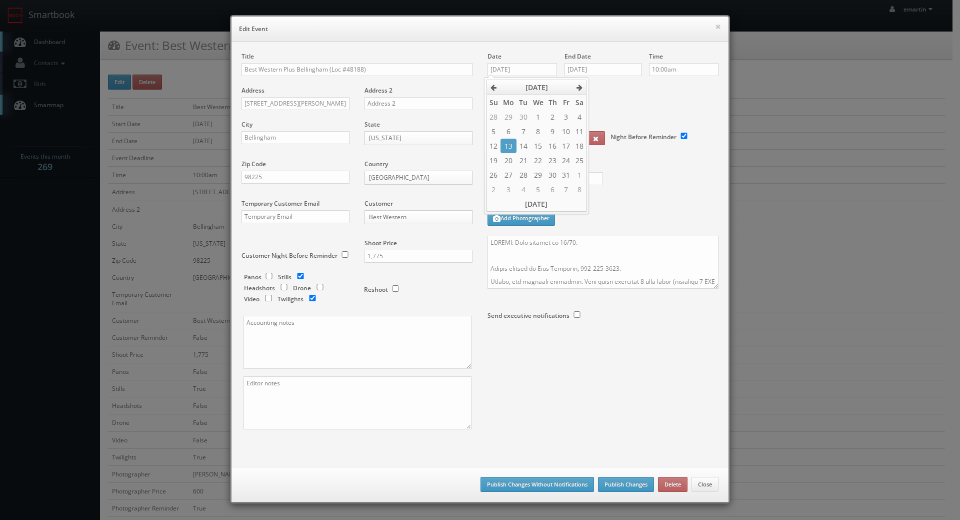
drag, startPoint x: 613, startPoint y: 227, endPoint x: 628, endPoint y: 263, distance: 38.8
click at [613, 226] on div "Additional Photographers Add Photographer" at bounding box center [603, 215] width 231 height 41
click at [644, 418] on div "Title Best Western Plus Bellingham (Loc #48188) Address 3985 Bennett Dr Address…" at bounding box center [480, 249] width 492 height 395
click at [633, 482] on button "Publish Changes" at bounding box center [626, 484] width 56 height 15
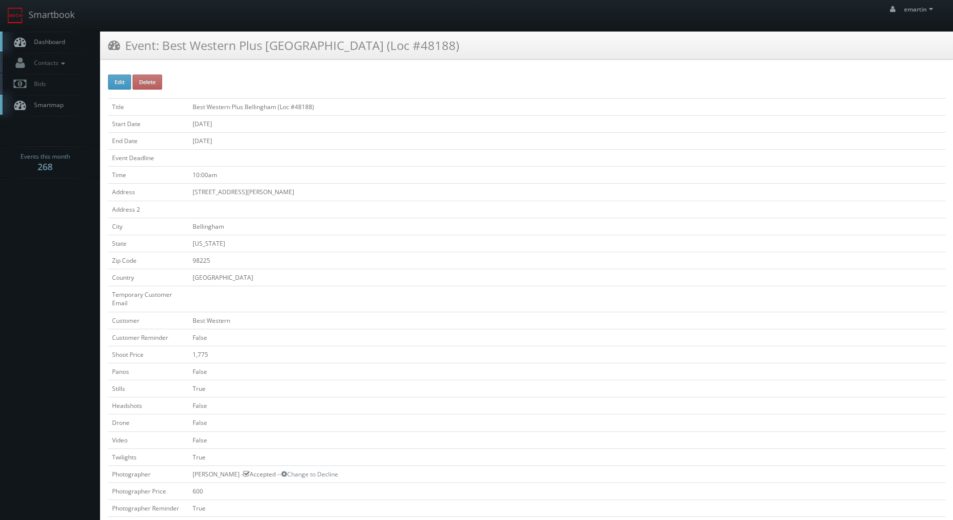
click at [69, 43] on link "Dashboard" at bounding box center [50, 42] width 100 height 21
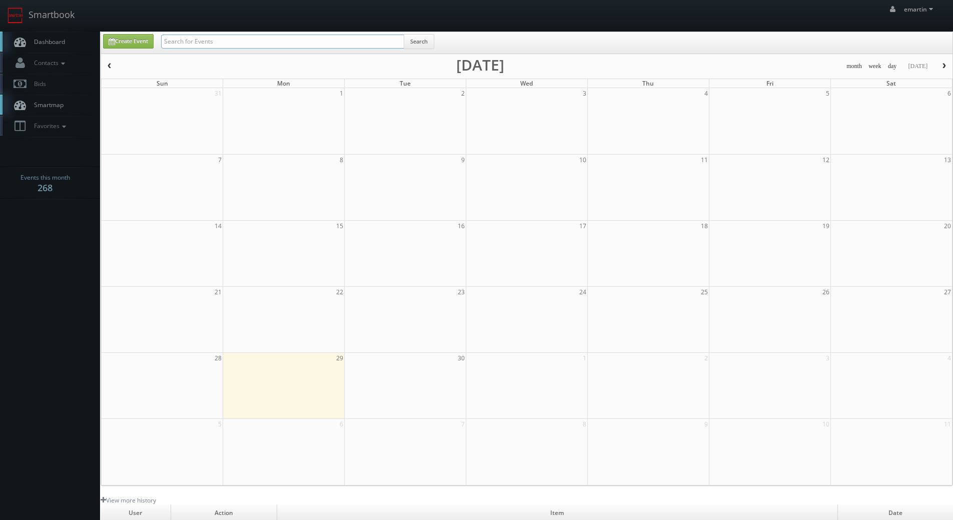
click at [212, 46] on input "text" at bounding box center [282, 42] width 243 height 14
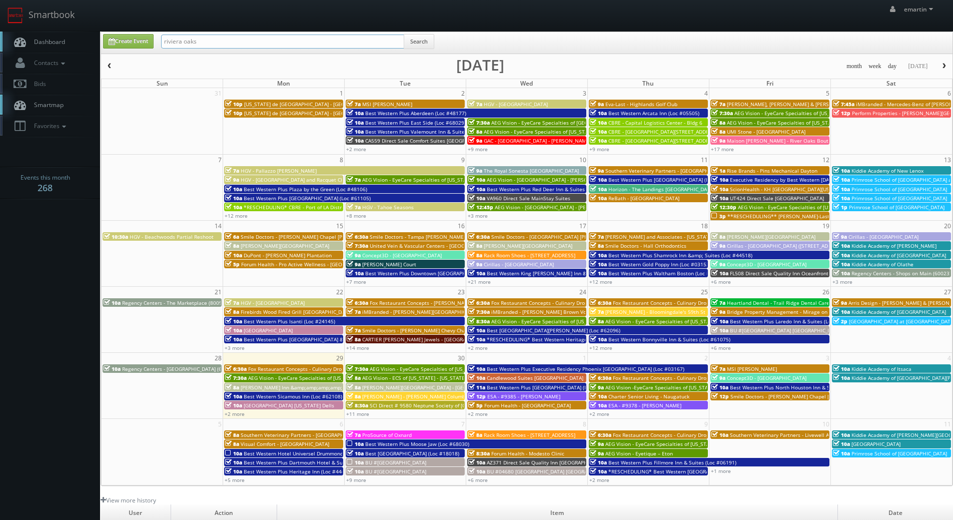
type input "riviera oaks"
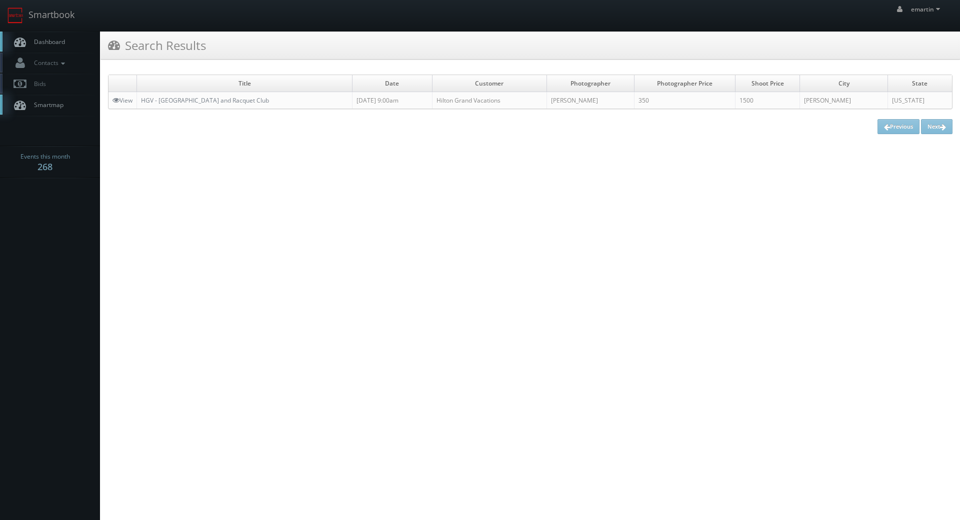
click at [68, 45] on link "Dashboard" at bounding box center [50, 42] width 100 height 21
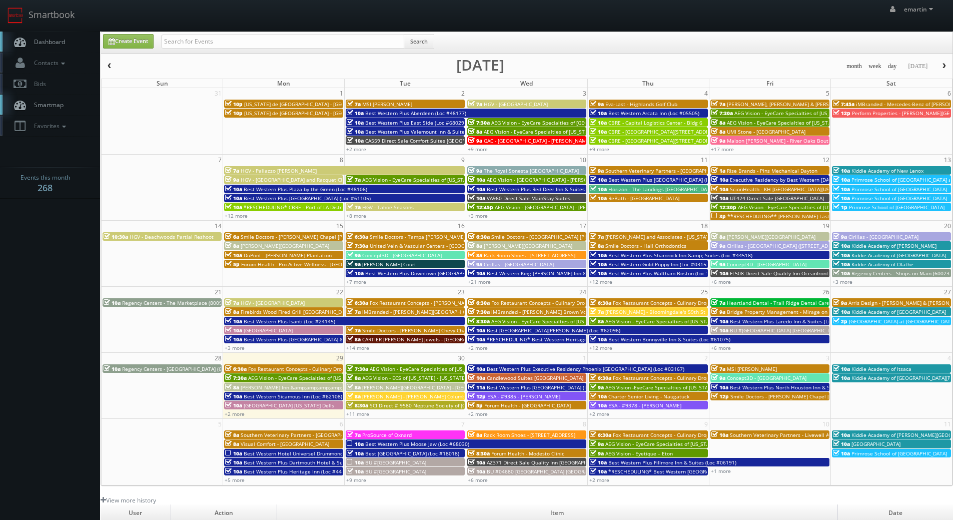
click at [51, 43] on span "Dashboard" at bounding box center [47, 42] width 36 height 9
